Goal: Transaction & Acquisition: Purchase product/service

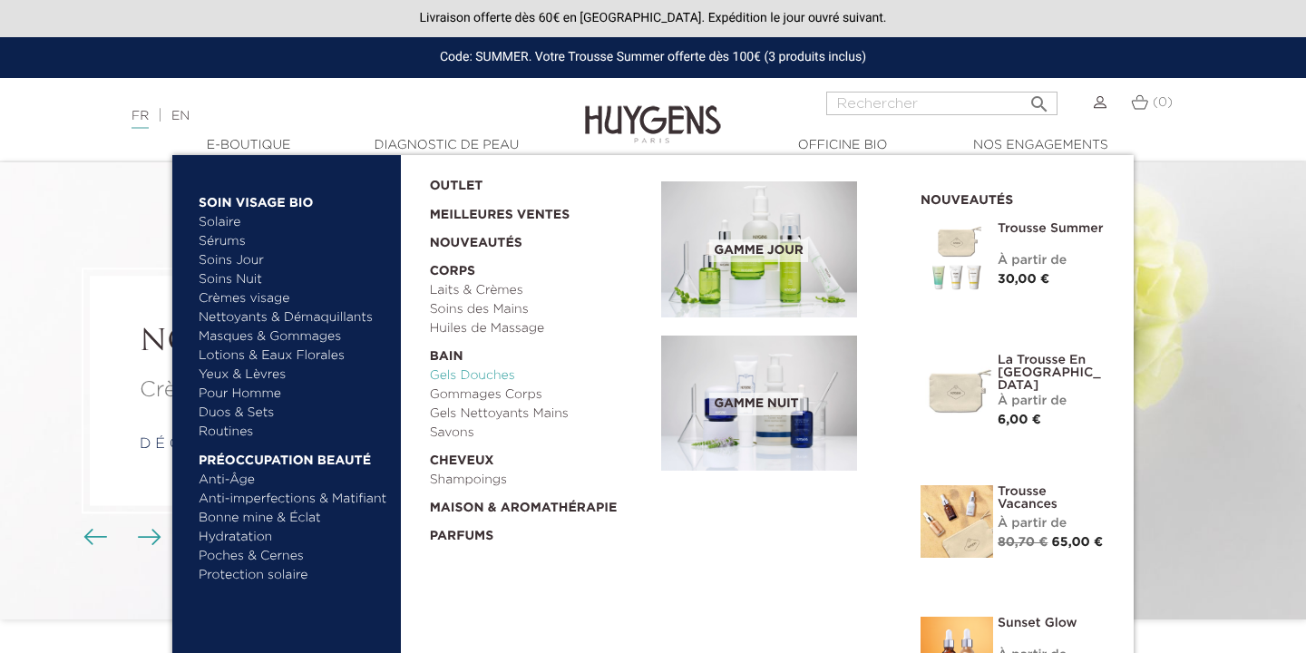
click at [491, 370] on link "Gels Douches" at bounding box center [540, 375] width 220 height 19
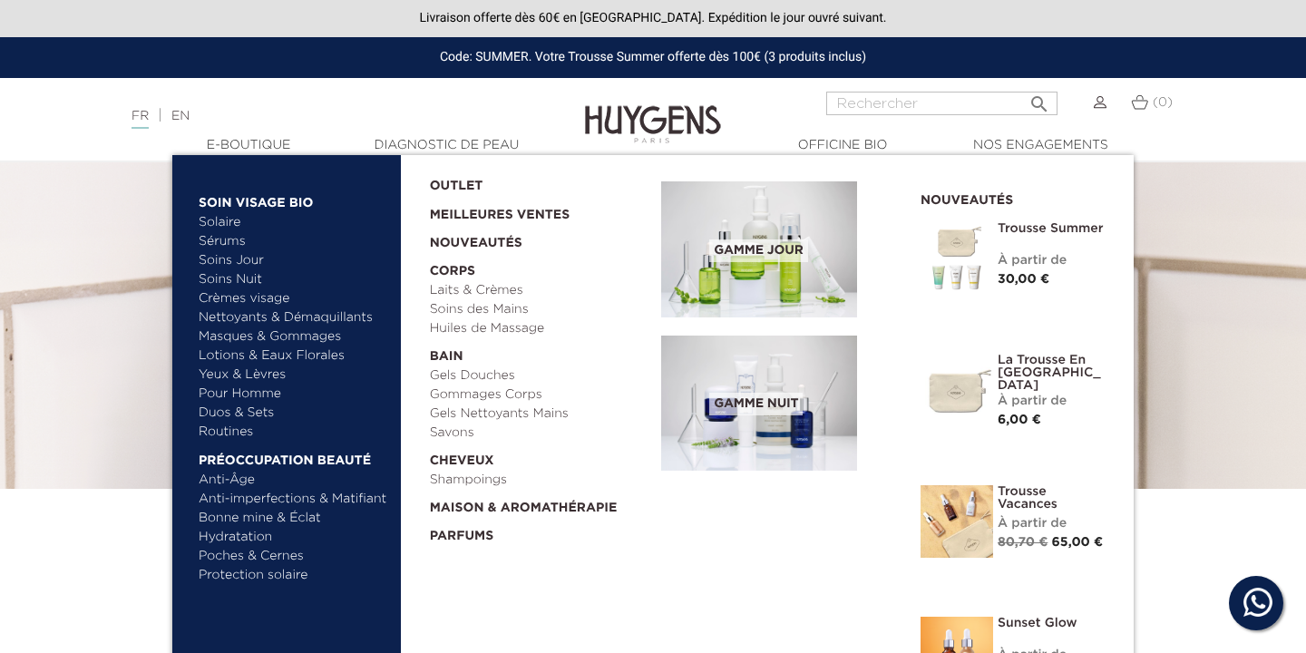
click at [256, 416] on link "Duos & Sets" at bounding box center [294, 413] width 190 height 19
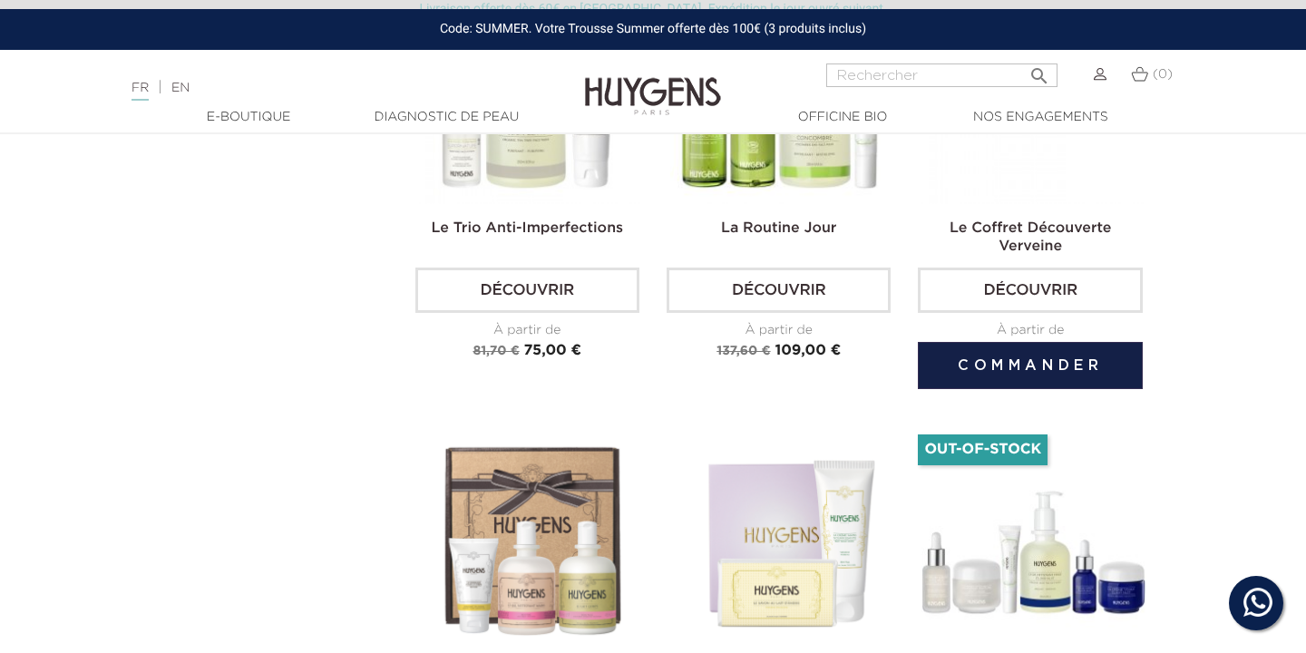
scroll to position [3477, 0]
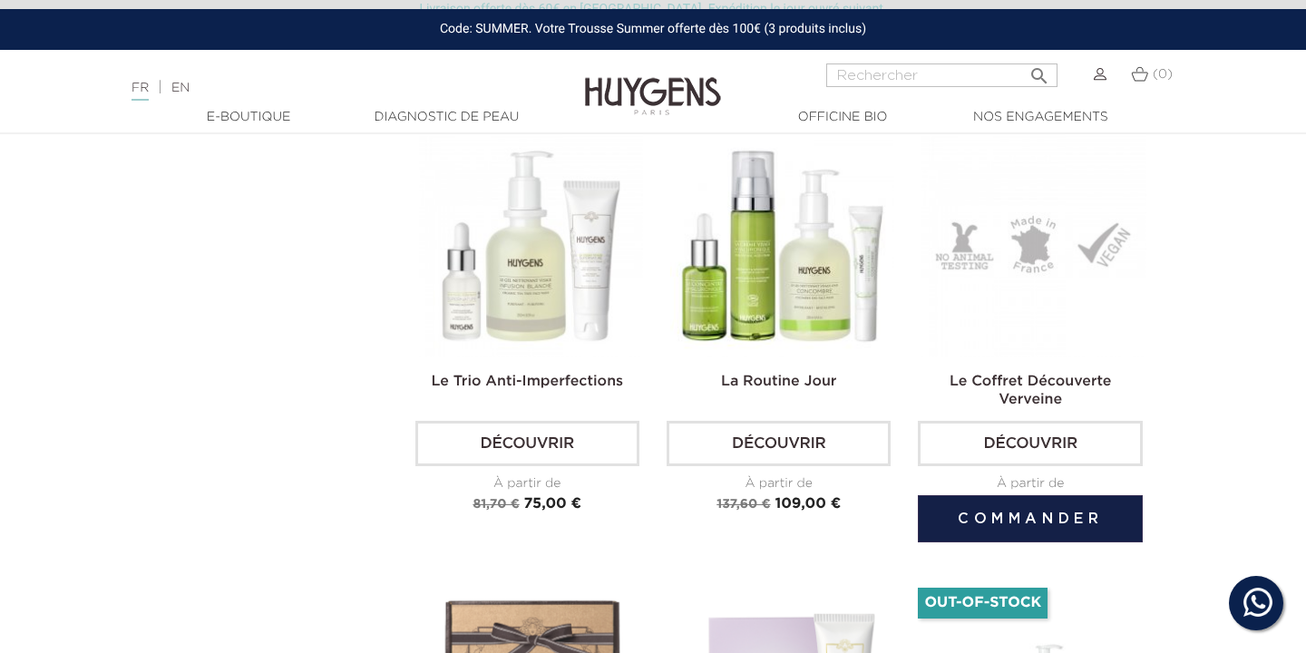
click at [1027, 248] on img at bounding box center [1034, 245] width 224 height 224
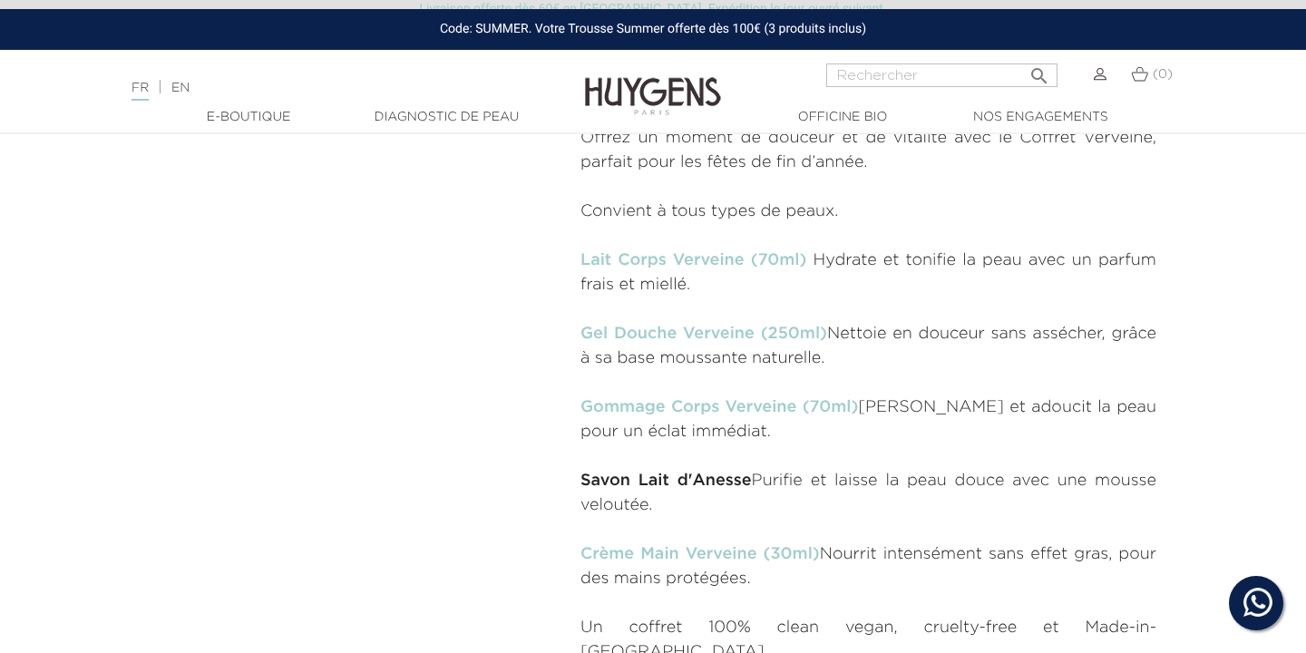
scroll to position [883, 0]
